Goal: Check status: Check status

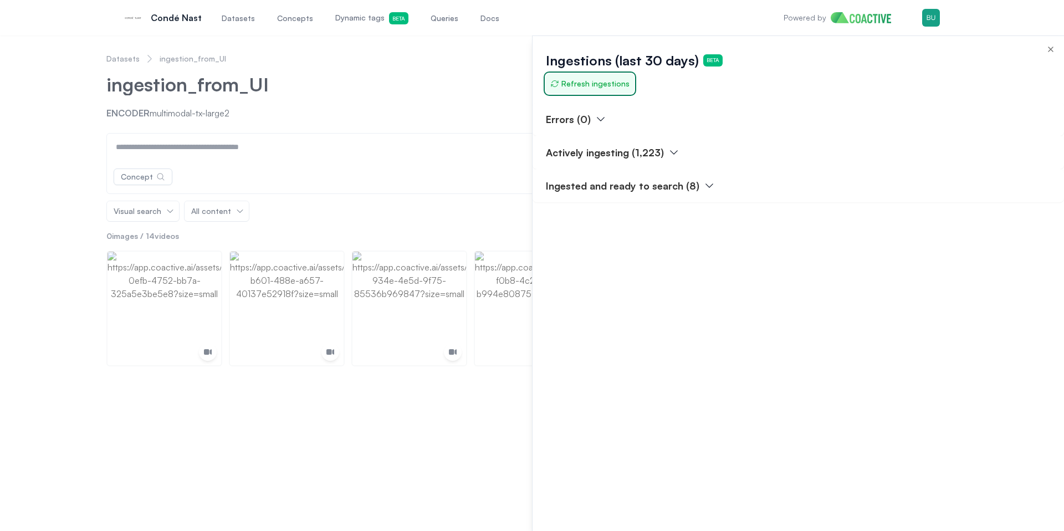
click at [609, 83] on span "Refresh ingestions" at bounding box center [589, 83] width 79 height 11
click at [683, 93] on div "Ingestions (last 30 days) Beta Refresh ingestions" at bounding box center [797, 69] width 531 height 66
click at [647, 94] on div "Ingestions (last 30 days) Beta Refresh ingestions" at bounding box center [797, 69] width 531 height 66
click at [610, 91] on button "Refresh ingestions" at bounding box center [590, 84] width 88 height 20
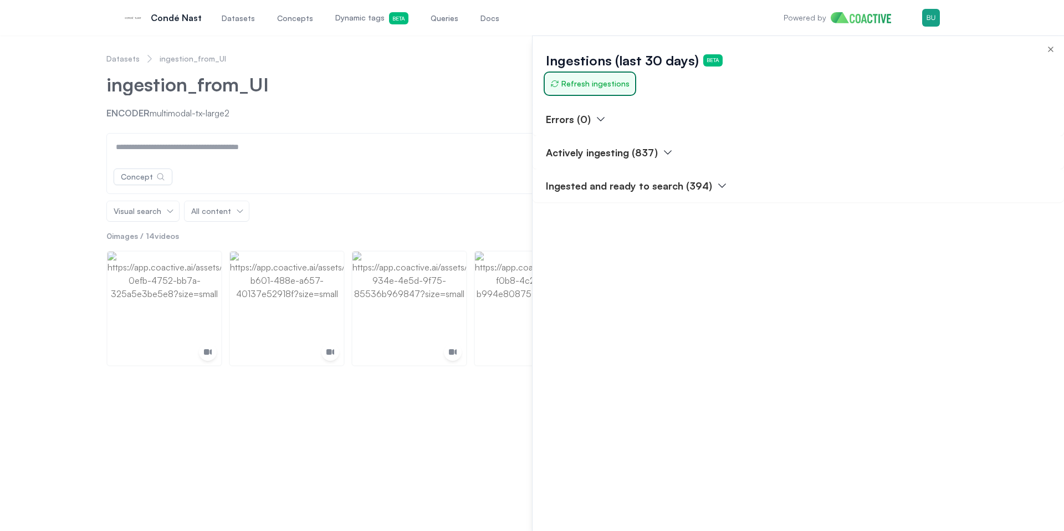
click at [610, 91] on button "Refresh ingestions" at bounding box center [590, 84] width 88 height 20
click at [63, 107] on div at bounding box center [532, 282] width 1064 height 495
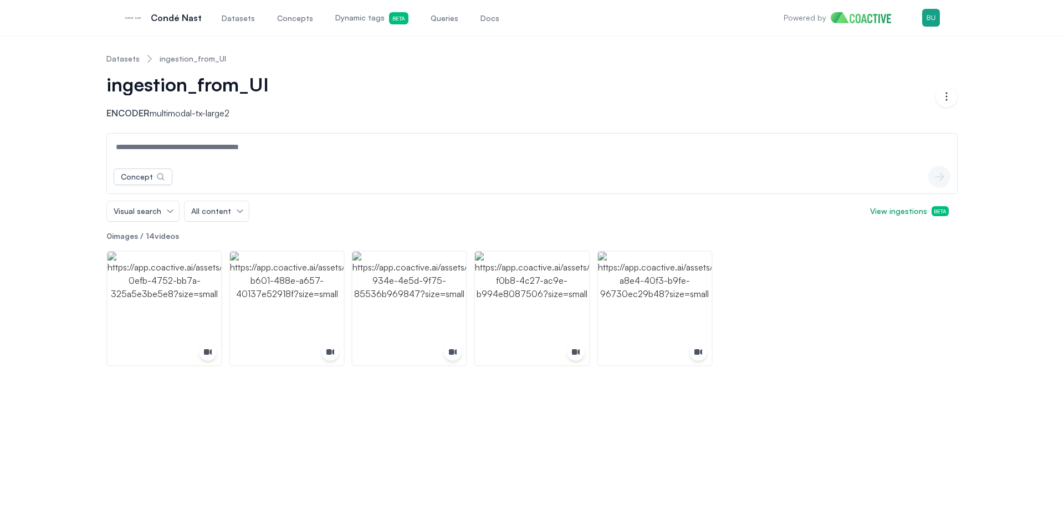
click at [41, 212] on div "Datasets ingestion_from_UI ingestion_from_UI Encoder multimodal-tx-large2 Open …" at bounding box center [532, 205] width 1024 height 322
click at [55, 202] on div "Datasets ingestion_from_UI ingestion_from_UI Encoder multimodal-tx-large2 Open …" at bounding box center [532, 205] width 1024 height 322
click at [66, 176] on div "Datasets ingestion_from_UI ingestion_from_UI Encoder multimodal-tx-large2 Open …" at bounding box center [532, 205] width 1024 height 322
click at [73, 160] on div "Datasets ingestion_from_UI ingestion_from_UI Encoder multimodal-tx-large2 Open …" at bounding box center [532, 205] width 1024 height 322
click at [73, 158] on div "Datasets ingestion_from_UI ingestion_from_UI Encoder multimodal-tx-large2 Open …" at bounding box center [532, 205] width 1024 height 322
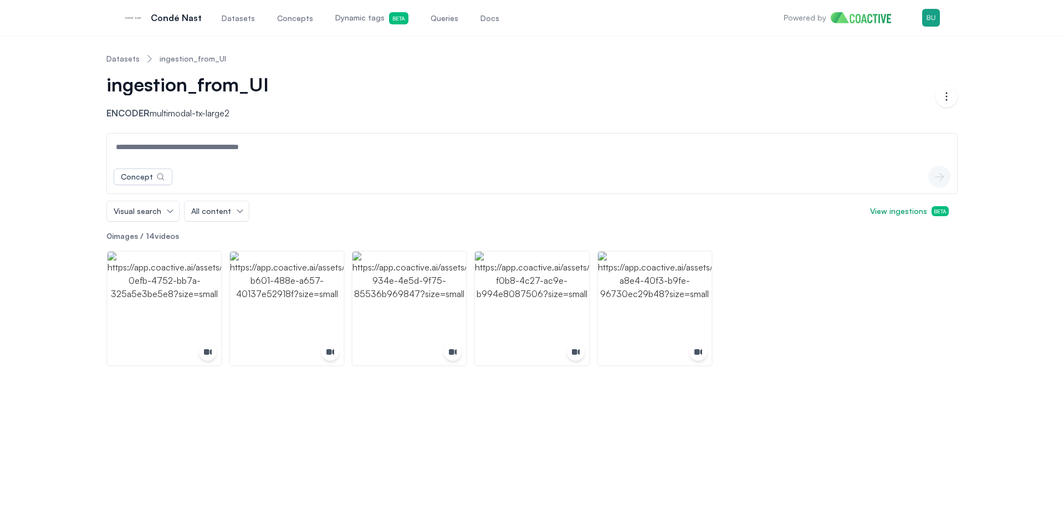
click at [80, 145] on div "Datasets ingestion_from_UI ingestion_from_UI Encoder multimodal-tx-large2 Open …" at bounding box center [532, 205] width 1024 height 322
click at [85, 129] on div "Datasets ingestion_from_UI ingestion_from_UI Encoder multimodal-tx-large2 Open …" at bounding box center [532, 205] width 1024 height 322
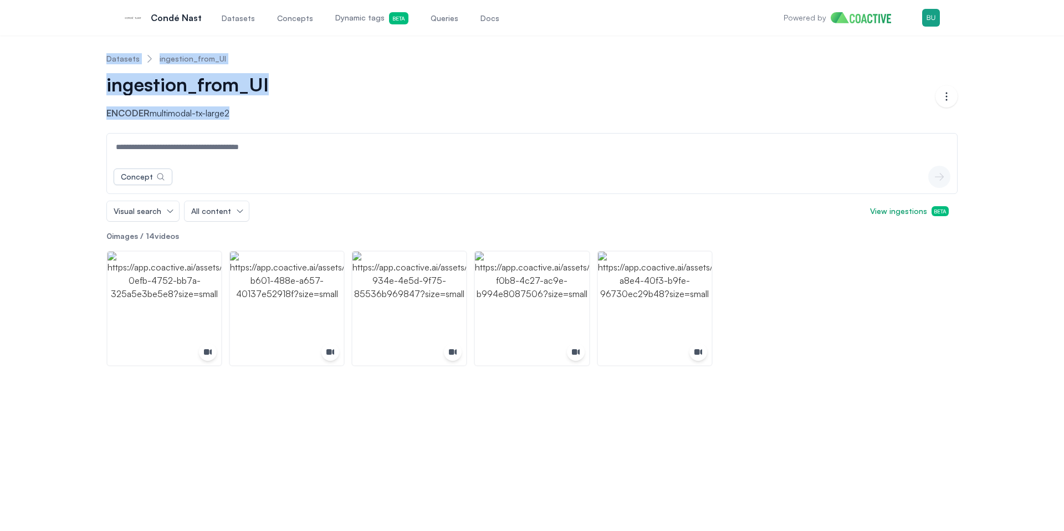
drag, startPoint x: 109, startPoint y: 50, endPoint x: 258, endPoint y: 114, distance: 161.9
click at [258, 114] on div "Datasets ingestion_from_UI ingestion_from_UI Encoder multimodal-tx-large2 Open …" at bounding box center [532, 205] width 1024 height 322
click at [258, 116] on p "Encoder multimodal-tx-large2" at bounding box center [199, 112] width 187 height 13
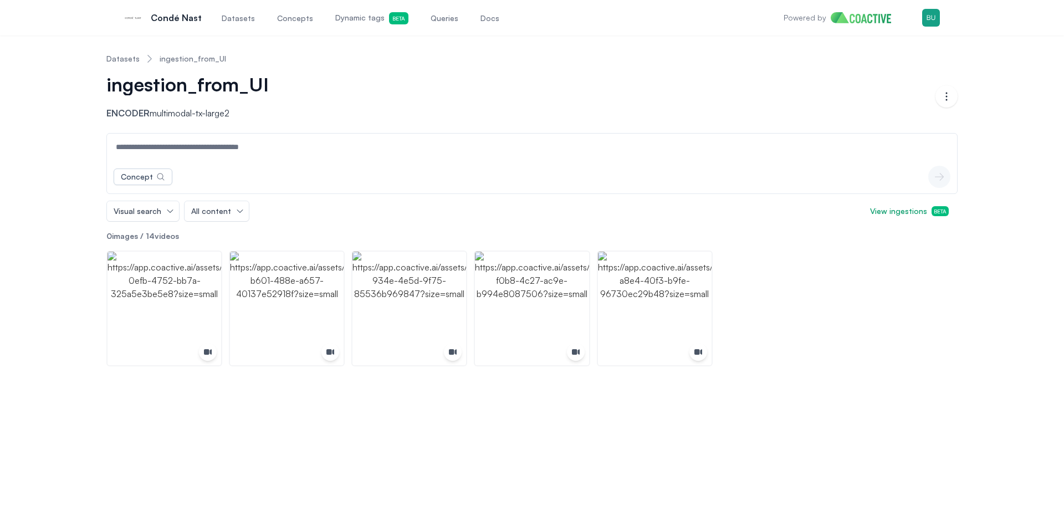
click at [281, 117] on p "Encoder multimodal-tx-large2" at bounding box center [199, 112] width 187 height 13
drag, startPoint x: 301, startPoint y: 114, endPoint x: 351, endPoint y: 116, distance: 49.9
click at [305, 114] on div "ingestion_from_UI Encoder multimodal-tx-large2" at bounding box center [520, 96] width 829 height 47
click at [366, 120] on header "Datasets ingestion_from_UI ingestion_from_UI Encoder multimodal-tx-large2 Open …" at bounding box center [531, 88] width 851 height 89
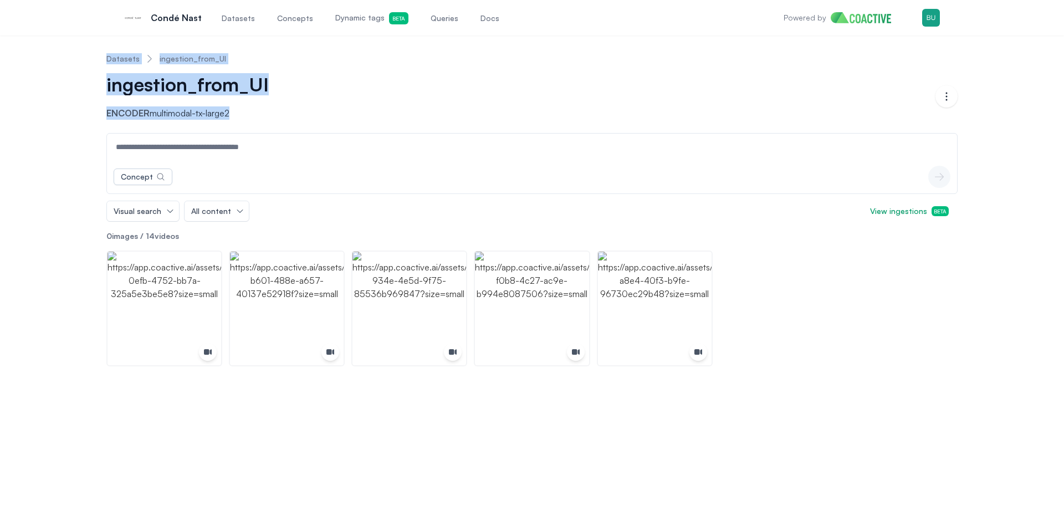
drag, startPoint x: 288, startPoint y: 120, endPoint x: 88, endPoint y: 57, distance: 209.4
click at [88, 57] on div "Datasets ingestion_from_UI ingestion_from_UI Encoder multimodal-tx-large2 Open …" at bounding box center [532, 205] width 1024 height 322
click at [73, 70] on div "Datasets ingestion_from_UI ingestion_from_UI Encoder multimodal-tx-large2 Open …" at bounding box center [532, 205] width 1024 height 322
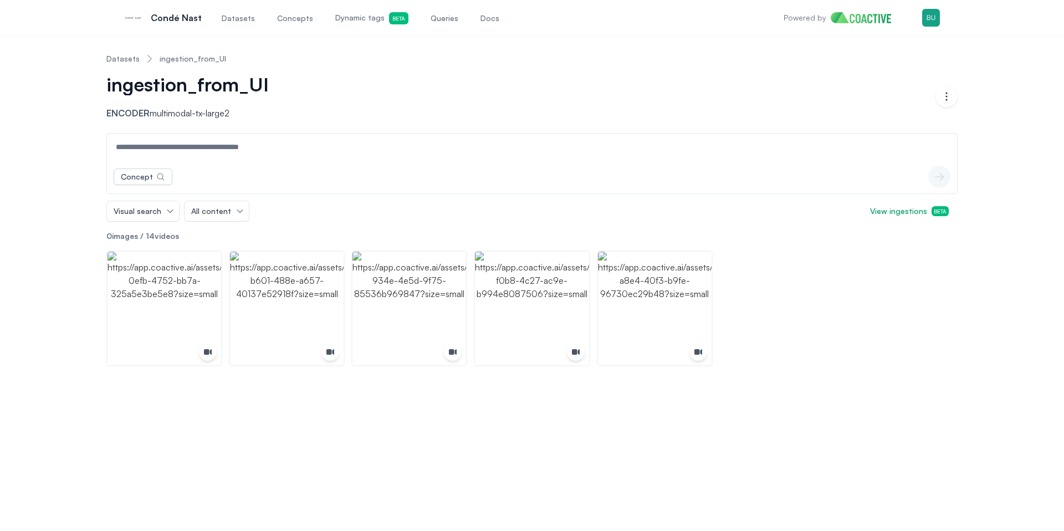
click at [69, 84] on div "Datasets ingestion_from_UI ingestion_from_UI Encoder multimodal-tx-large2 Open …" at bounding box center [532, 205] width 1024 height 322
drag, startPoint x: 66, startPoint y: 110, endPoint x: 78, endPoint y: 67, distance: 44.1
click at [67, 110] on div "Datasets ingestion_from_UI ingestion_from_UI Encoder multimodal-tx-large2 Open …" at bounding box center [532, 205] width 1024 height 322
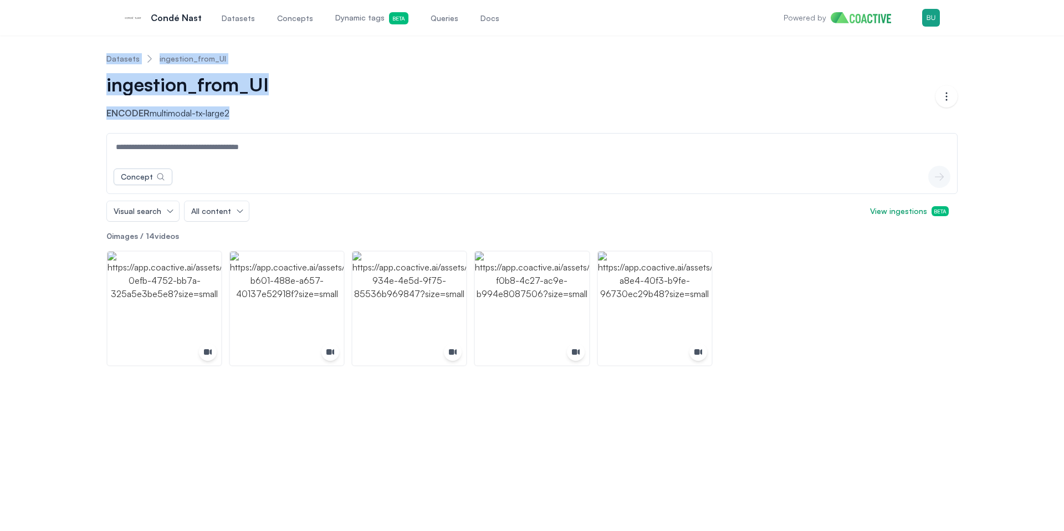
drag, startPoint x: 98, startPoint y: 54, endPoint x: 268, endPoint y: 116, distance: 181.8
click at [268, 116] on div "Datasets ingestion_from_UI ingestion_from_UI Encoder multimodal-tx-large2 Open …" at bounding box center [532, 205] width 1024 height 322
click at [280, 119] on p "Encoder multimodal-tx-large2" at bounding box center [199, 112] width 187 height 13
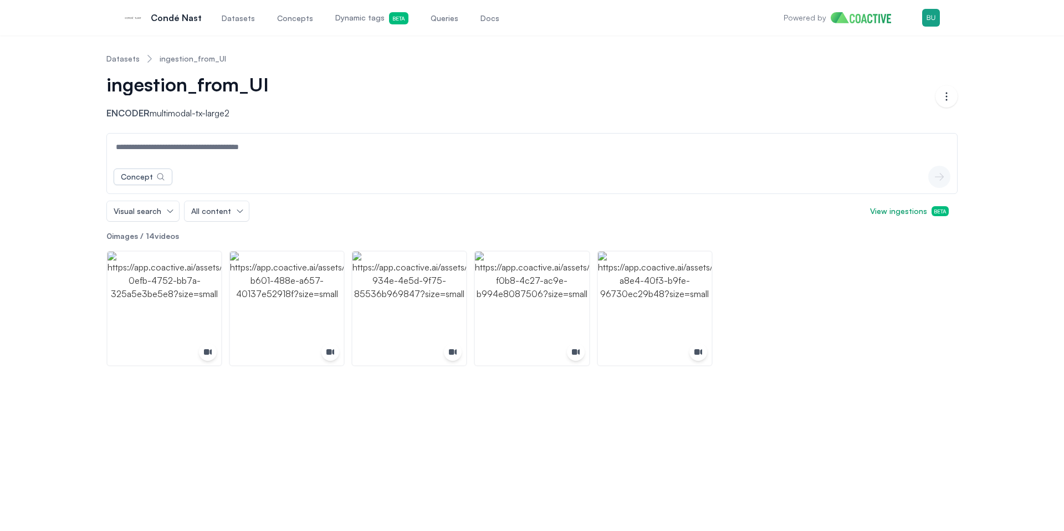
click at [308, 116] on div "ingestion_from_UI Encoder multimodal-tx-large2" at bounding box center [520, 96] width 829 height 47
click at [301, 121] on header "Datasets ingestion_from_UI ingestion_from_UI Encoder multimodal-tx-large2 Open …" at bounding box center [531, 88] width 851 height 89
